Goal: Information Seeking & Learning: Check status

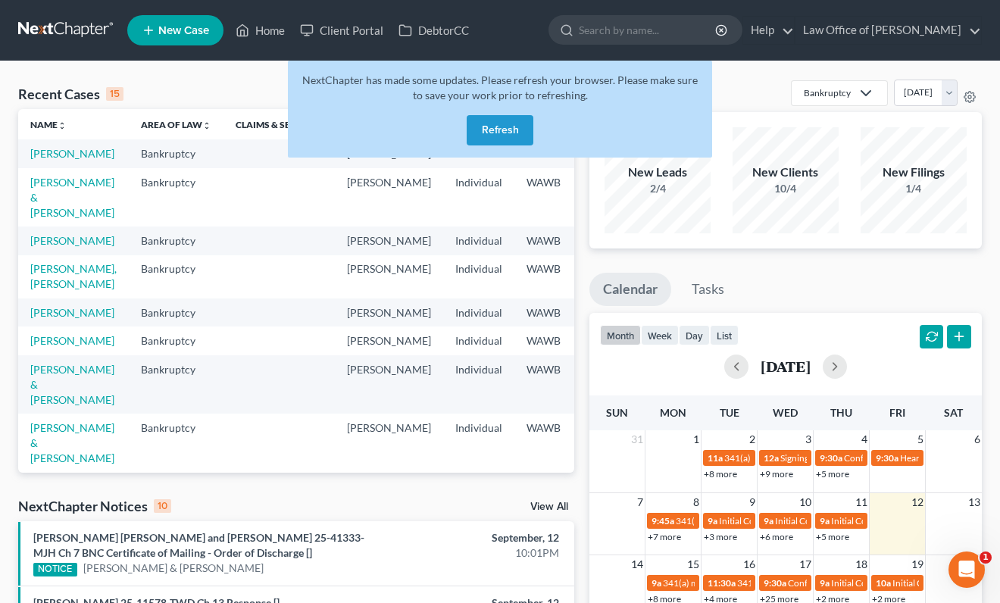
click at [506, 126] on button "Refresh" at bounding box center [500, 130] width 67 height 30
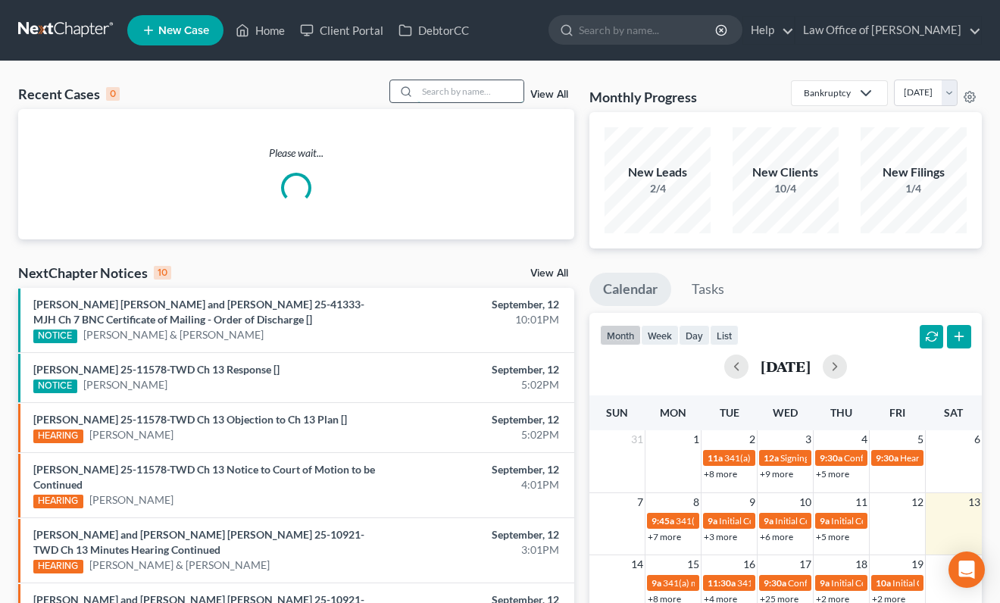
click at [454, 89] on input "search" at bounding box center [470, 91] width 106 height 22
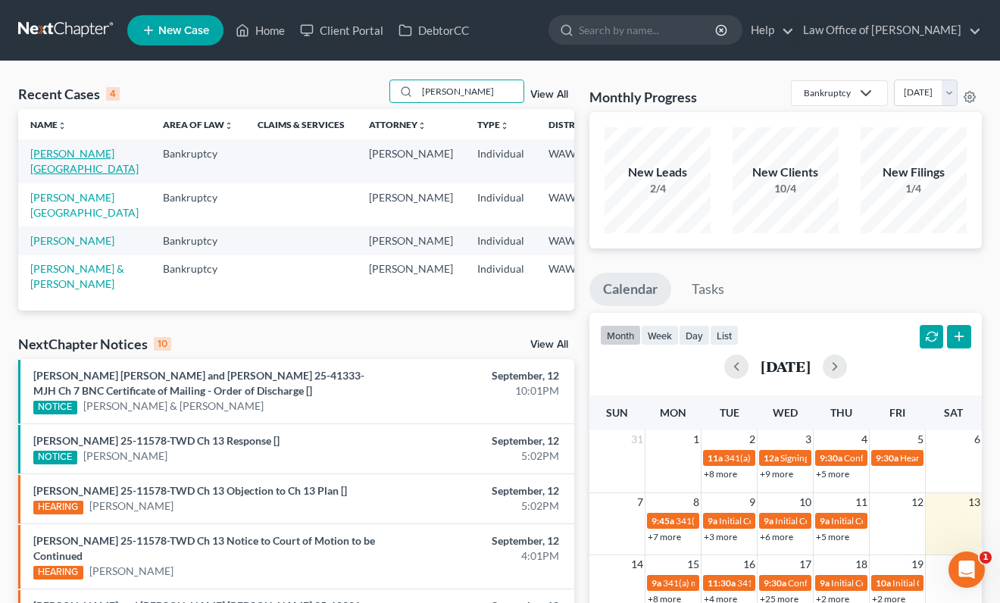
type input "miller"
click at [42, 162] on link "Miller, Devon" at bounding box center [84, 161] width 108 height 28
select select "3"
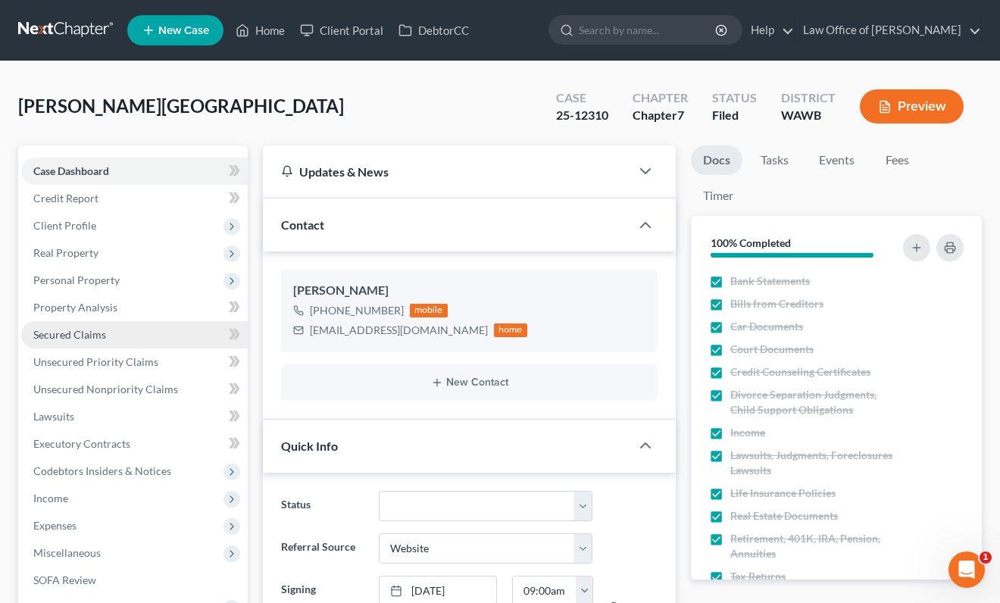
click at [162, 333] on link "Secured Claims" at bounding box center [134, 334] width 226 height 27
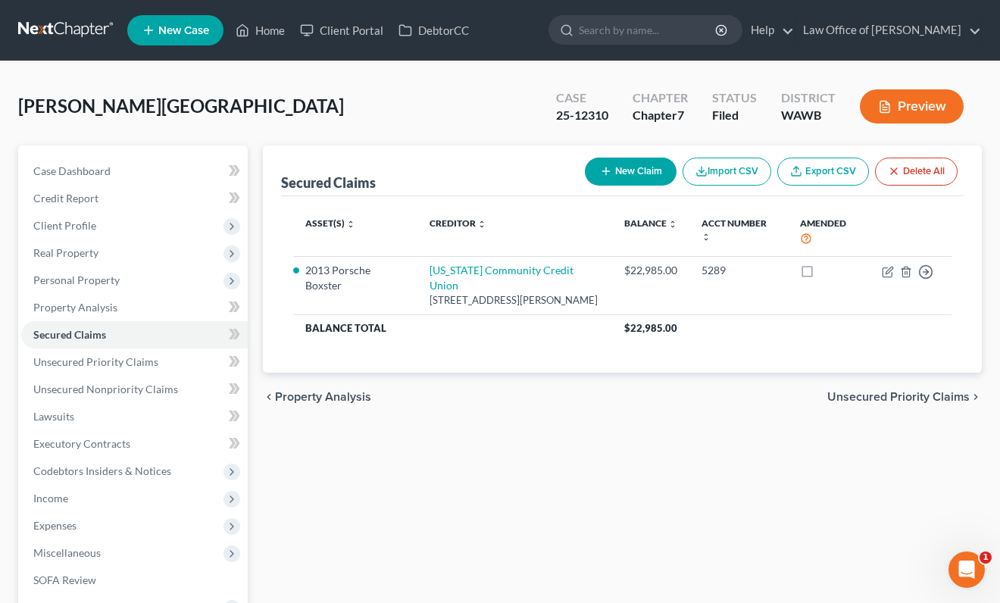
click at [68, 23] on link at bounding box center [66, 30] width 97 height 27
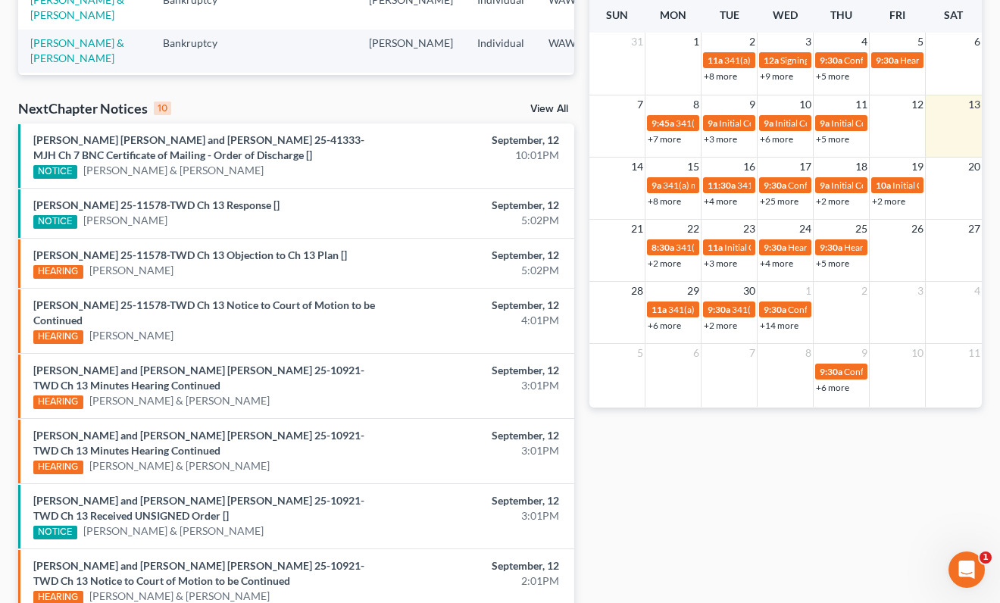
scroll to position [404, 0]
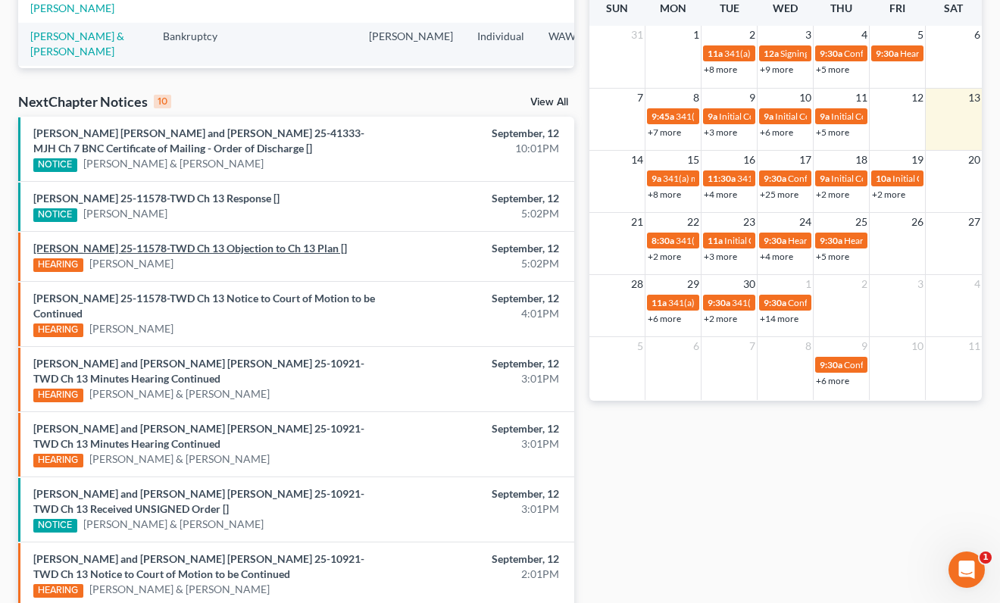
click at [223, 242] on link "[PERSON_NAME] 25-11578-TWD Ch 13 Objection to Ch 13 Plan []" at bounding box center [190, 248] width 314 height 13
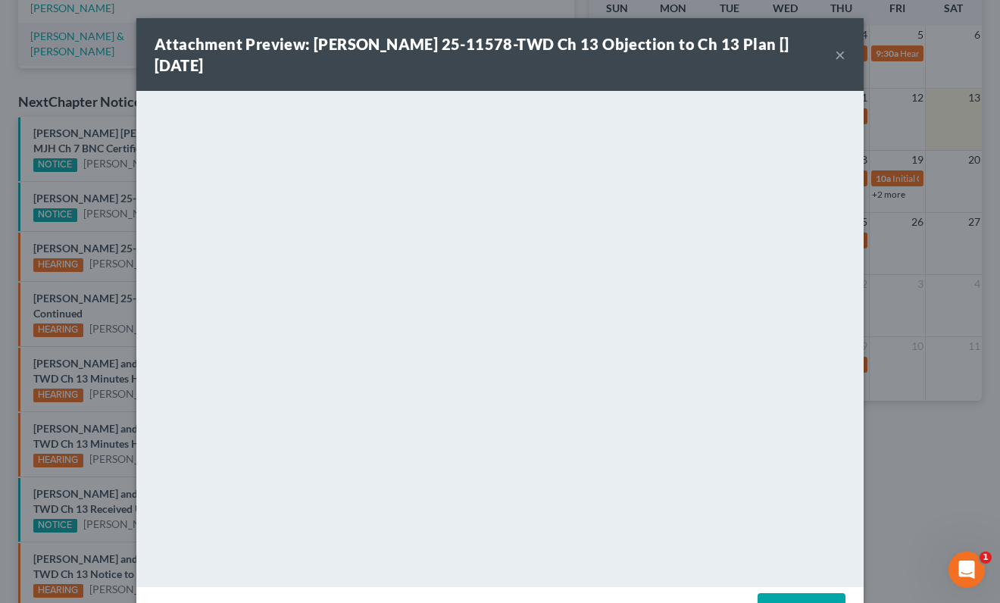
click at [109, 280] on div "Attachment Preview: Timothy Goro Oronge 25-11578-TWD Ch 13 Objection to Ch 13 P…" at bounding box center [500, 301] width 1000 height 603
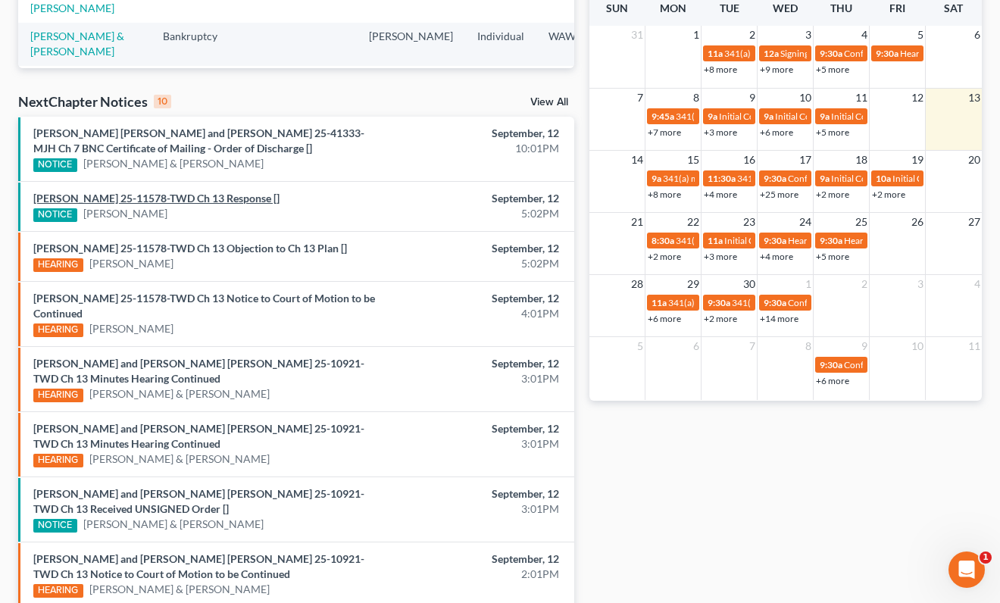
click at [170, 198] on link "[PERSON_NAME] 25-11578-TWD Ch 13 Response []" at bounding box center [156, 198] width 246 height 13
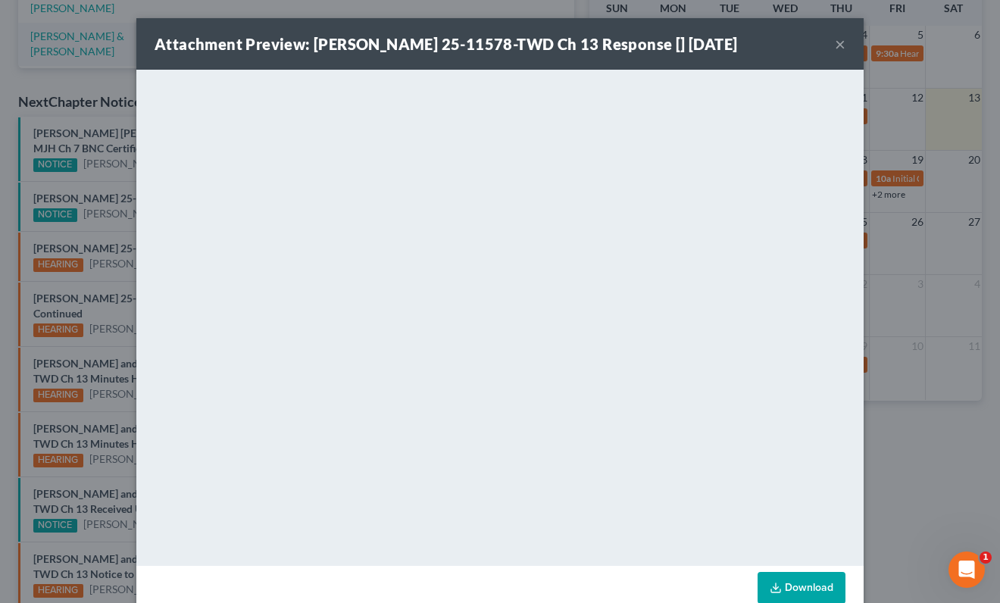
click at [92, 122] on div "Attachment Preview: Timothy Goro Oronge 25-11578-TWD Ch 13 Response [] 09/12/20…" at bounding box center [500, 301] width 1000 height 603
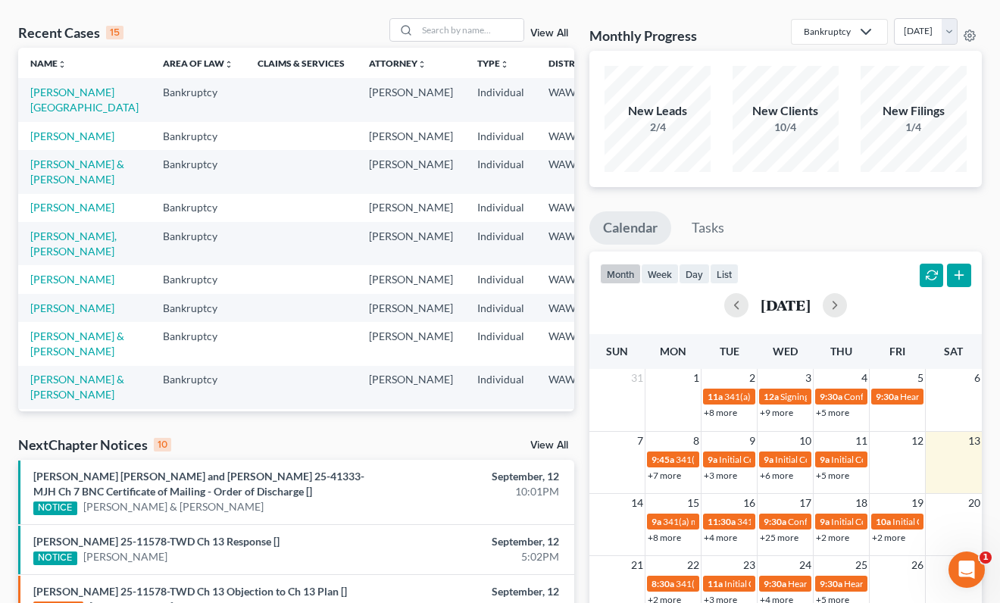
scroll to position [0, 0]
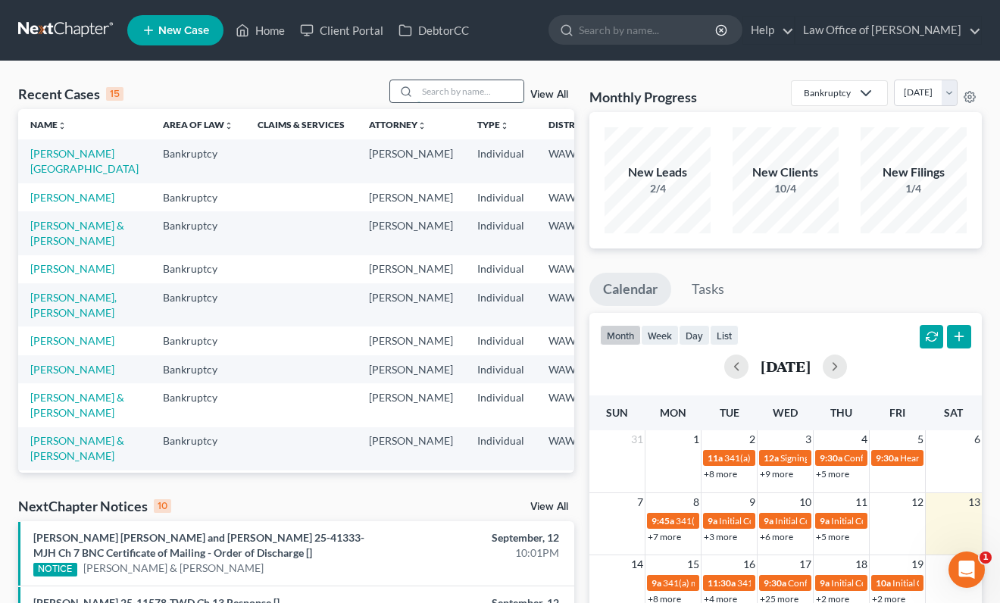
click at [476, 89] on input "search" at bounding box center [470, 91] width 106 height 22
type input "fisk"
